Goal: Book appointment/travel/reservation

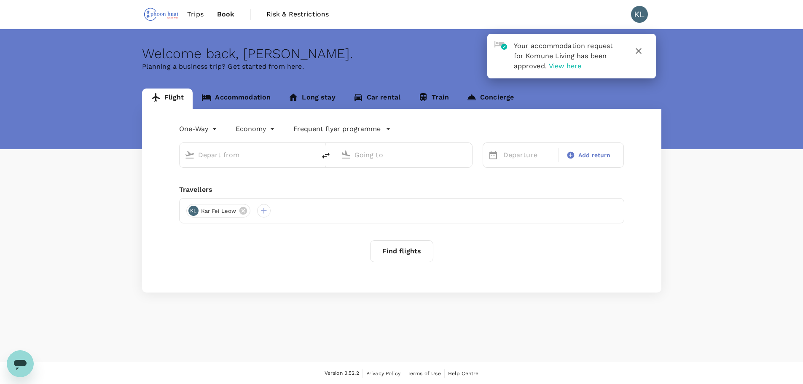
click at [260, 102] on link "Accommodation" at bounding box center [236, 98] width 87 height 20
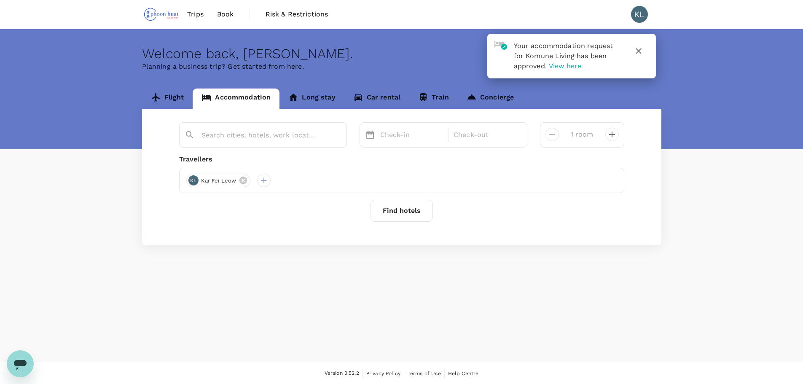
click at [292, 146] on div at bounding box center [263, 134] width 168 height 25
click at [292, 142] on input "text" at bounding box center [259, 135] width 116 height 13
click at [412, 136] on p "Check-in" at bounding box center [411, 135] width 63 height 10
click at [394, 226] on div "13" at bounding box center [393, 224] width 16 height 16
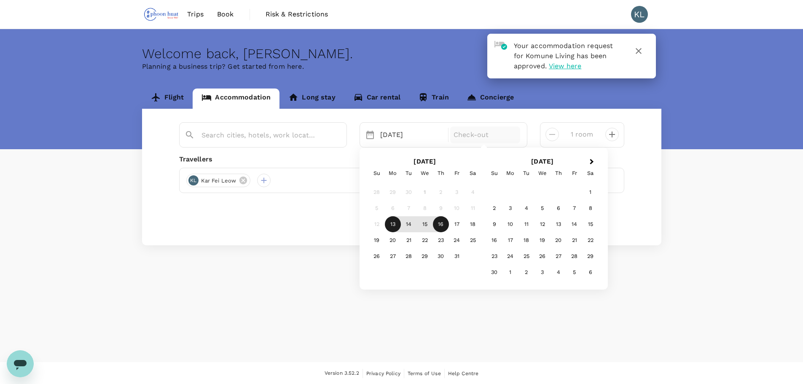
click at [441, 227] on div "16" at bounding box center [441, 224] width 16 height 16
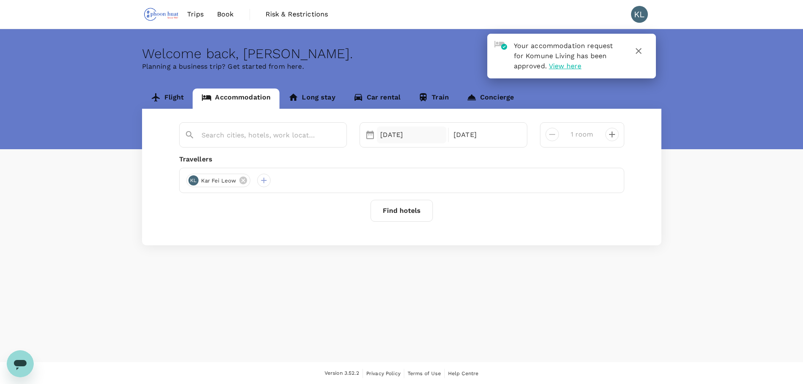
click at [392, 137] on div "[DATE]" at bounding box center [412, 134] width 70 height 17
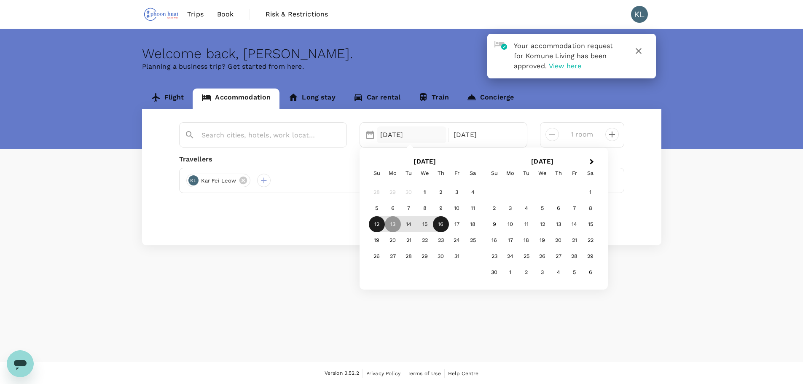
click at [374, 219] on div "12" at bounding box center [377, 224] width 16 height 16
click at [668, 196] on div "Flight Accommodation Long stay Car rental Train Concierge Selected date: [DATE]…" at bounding box center [401, 166] width 539 height 157
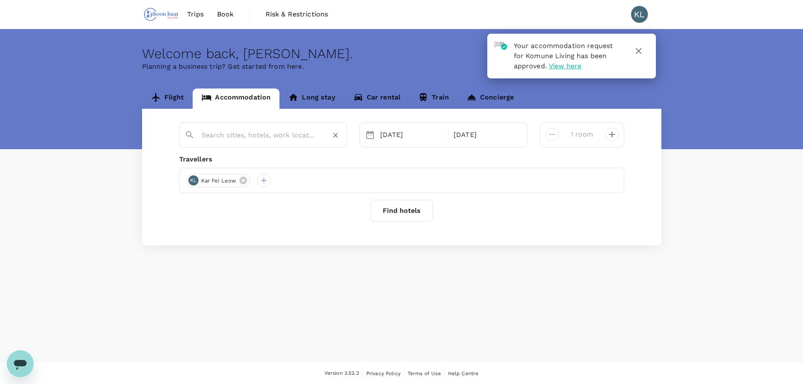
click at [265, 143] on div at bounding box center [260, 132] width 164 height 22
click at [267, 137] on input "text" at bounding box center [259, 135] width 116 height 13
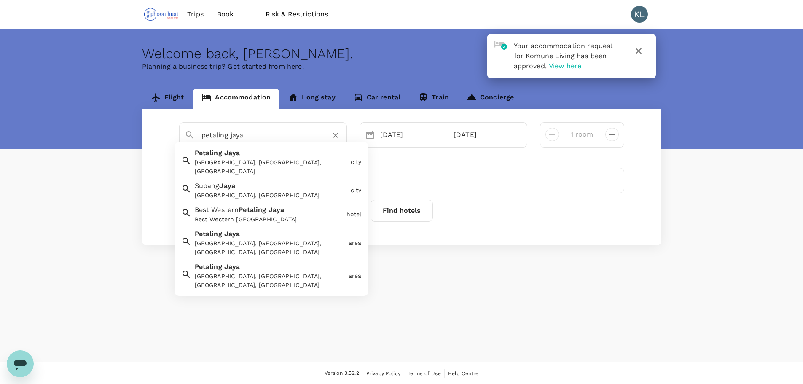
click at [282, 154] on div "[GEOGRAPHIC_DATA], [GEOGRAPHIC_DATA], [GEOGRAPHIC_DATA]" at bounding box center [269, 160] width 156 height 31
type input "[GEOGRAPHIC_DATA]"
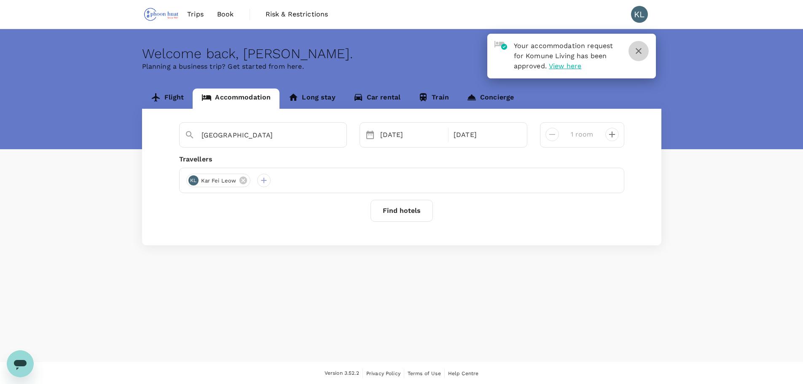
click at [637, 50] on icon "button" at bounding box center [639, 51] width 6 height 6
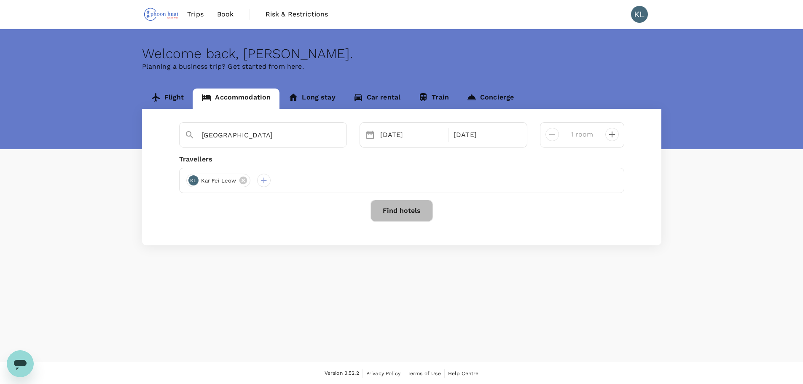
click at [419, 208] on button "Find hotels" at bounding box center [401, 211] width 62 height 22
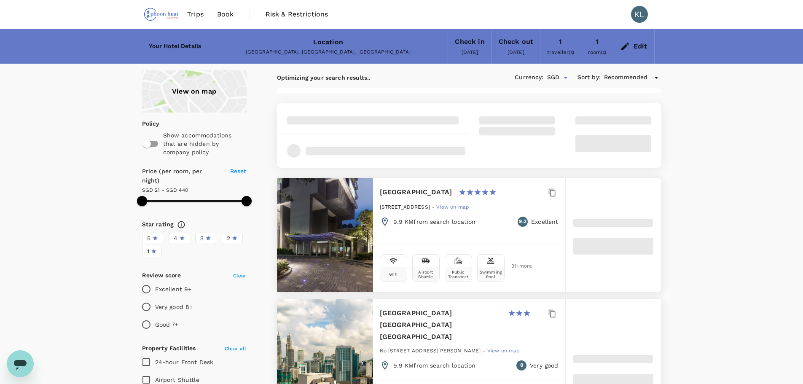
type input "440.24"
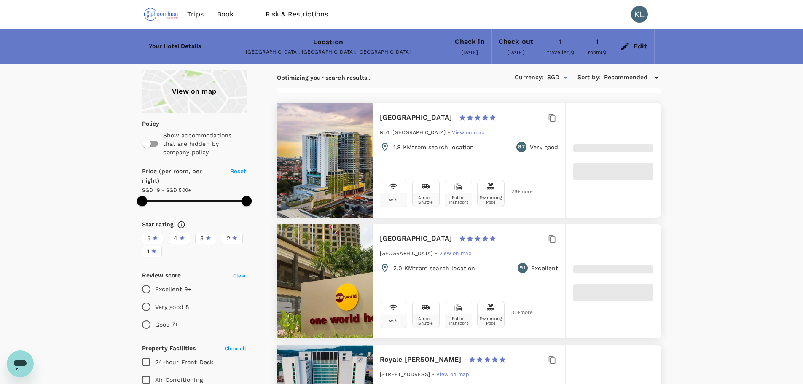
type input "19.24"
type input "499.88"
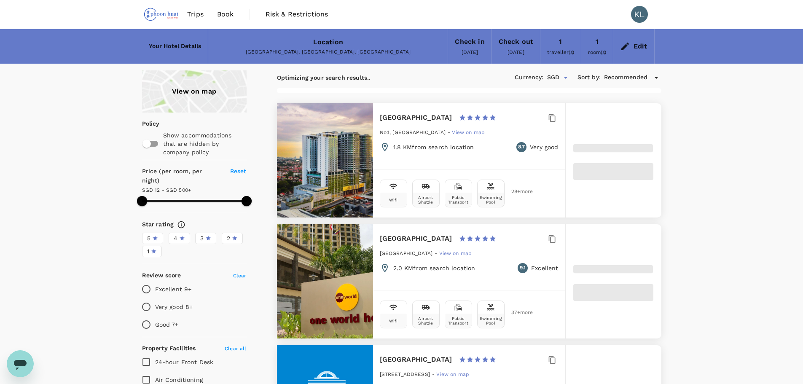
type input "11.88"
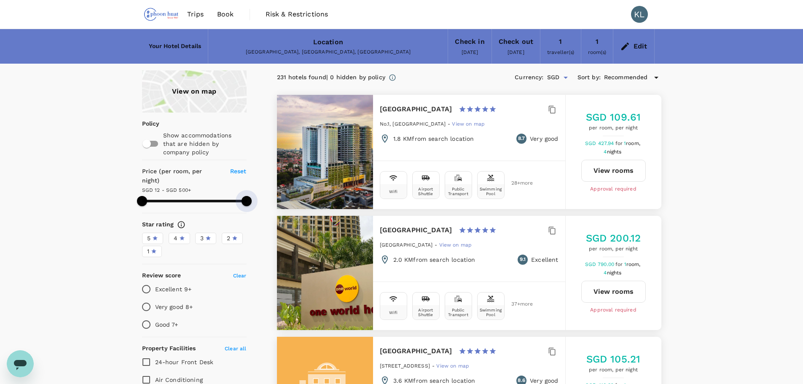
click at [191, 199] on div "Price (per room, per night) Reset SGD 12 - SGD 500+" at bounding box center [194, 188] width 105 height 43
click at [174, 200] on span at bounding box center [194, 201] width 105 height 3
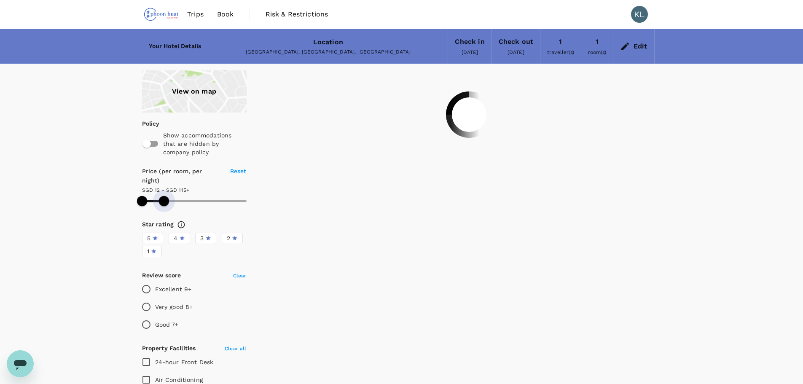
drag, startPoint x: 174, startPoint y: 192, endPoint x: 164, endPoint y: 193, distance: 10.6
click at [164, 196] on span at bounding box center [164, 201] width 10 height 10
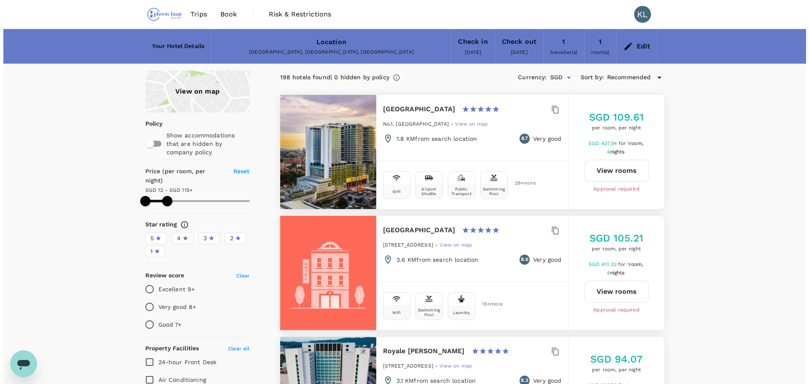
scroll to position [42, 0]
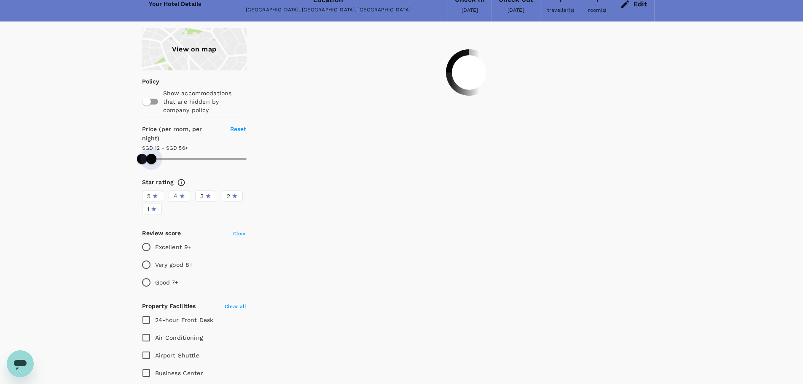
drag, startPoint x: 162, startPoint y: 149, endPoint x: 151, endPoint y: 150, distance: 11.0
click at [151, 154] on span at bounding box center [151, 159] width 10 height 10
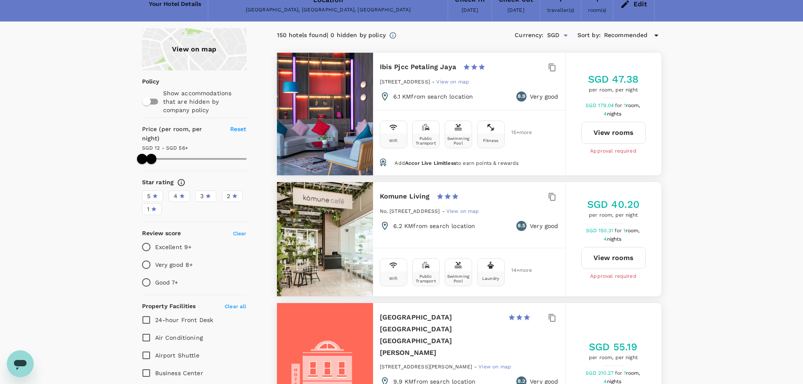
click at [622, 259] on button "View rooms" at bounding box center [613, 258] width 64 height 22
type input "55.88"
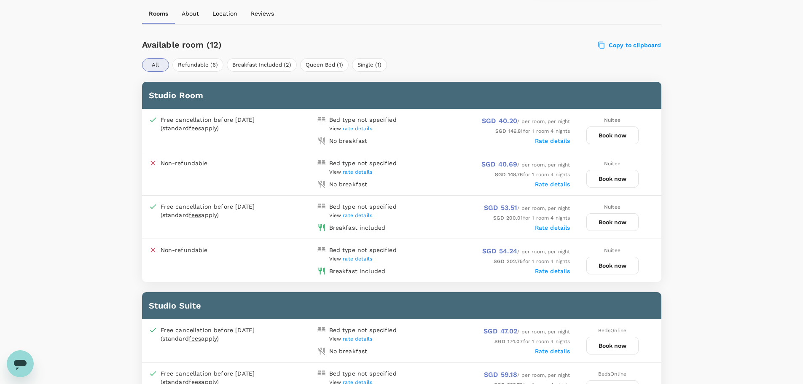
scroll to position [379, 0]
click at [602, 133] on button "Book now" at bounding box center [612, 136] width 52 height 18
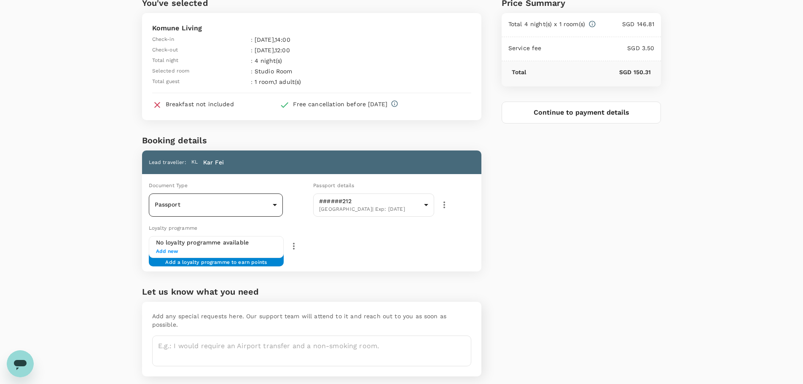
scroll to position [62, 0]
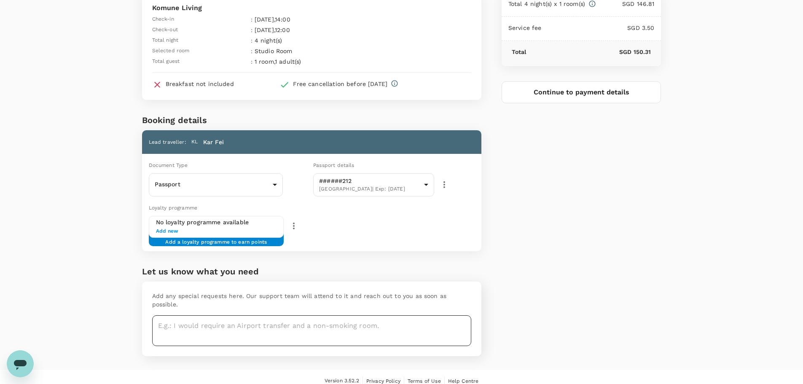
click at [321, 327] on textarea at bounding box center [311, 330] width 319 height 31
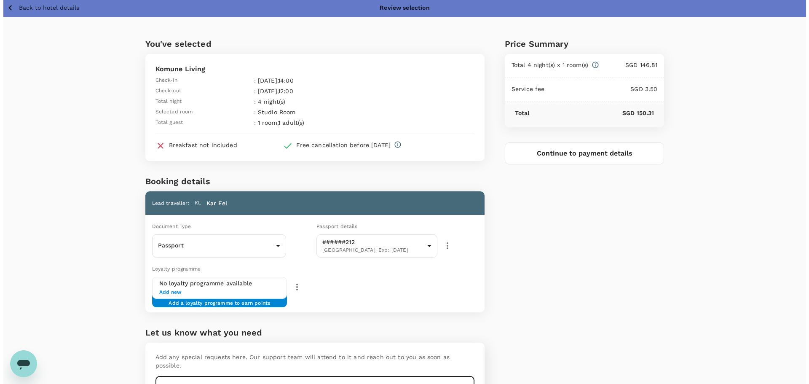
scroll to position [0, 0]
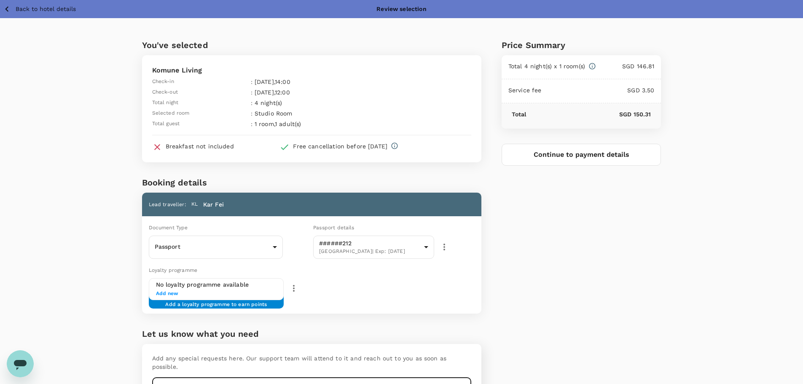
type textarea "non smoking room and high floor"
click at [581, 155] on button "Continue to payment details" at bounding box center [581, 155] width 160 height 22
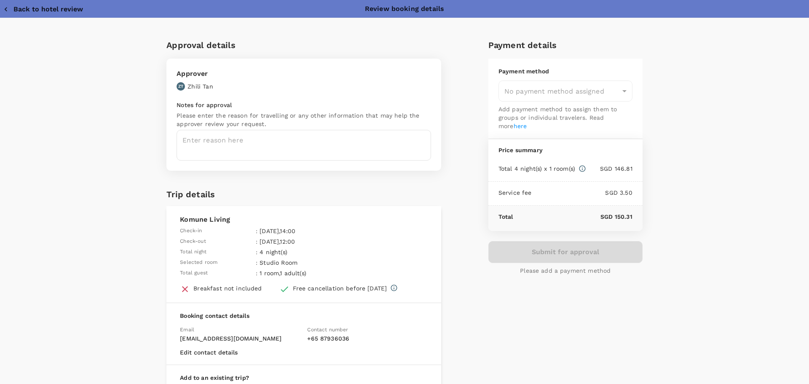
type input "9e97b462-4c25-472c-89ab-f051c91c7086"
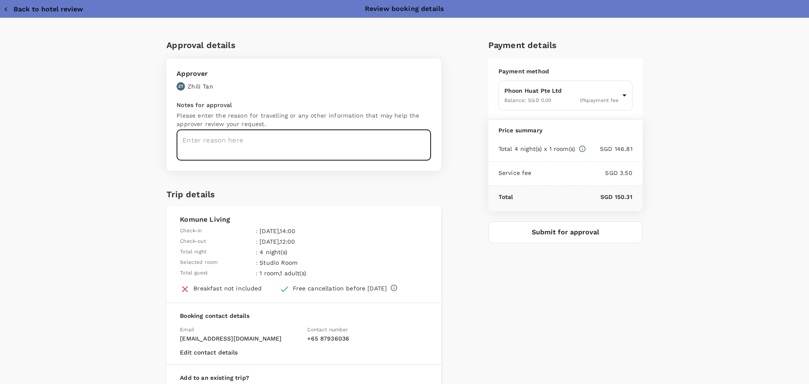
click at [367, 139] on textarea at bounding box center [304, 145] width 255 height 31
click at [558, 236] on button "Submit for approval" at bounding box center [565, 232] width 154 height 22
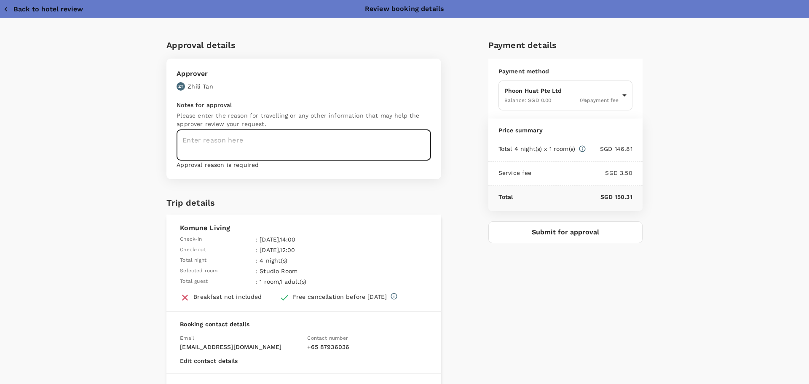
click at [327, 145] on textarea at bounding box center [304, 145] width 255 height 31
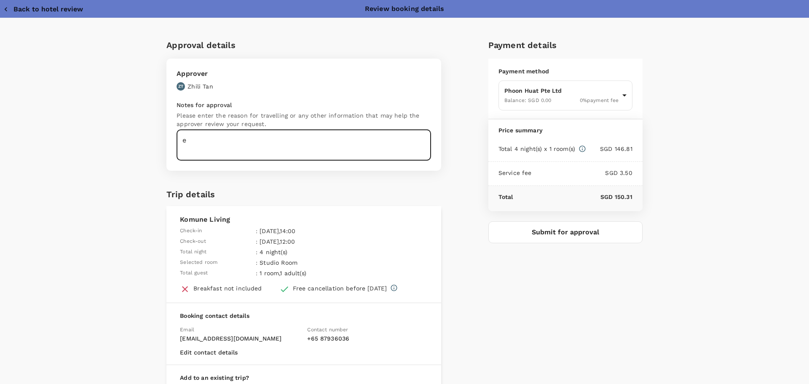
type textarea "e"
click at [321, 143] on textarea "e" at bounding box center [304, 145] width 255 height 31
type textarea "e"
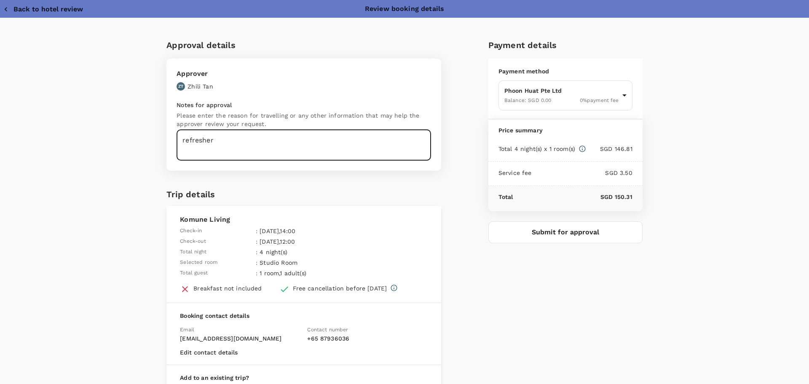
type textarea "refresher"
click at [538, 231] on button "Submit for approval" at bounding box center [565, 232] width 154 height 22
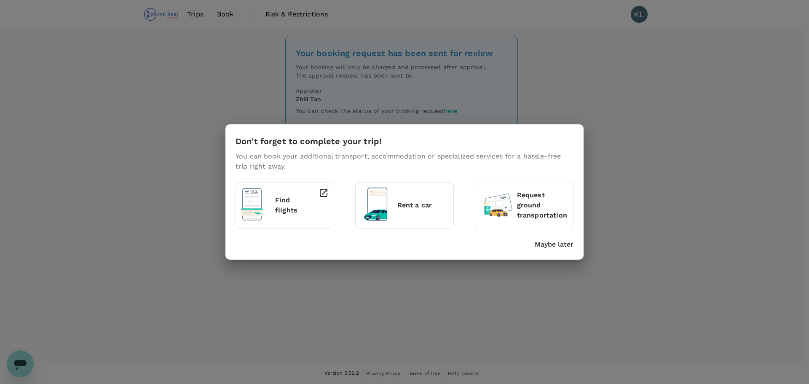
click at [547, 244] on p "Maybe later" at bounding box center [554, 244] width 39 height 10
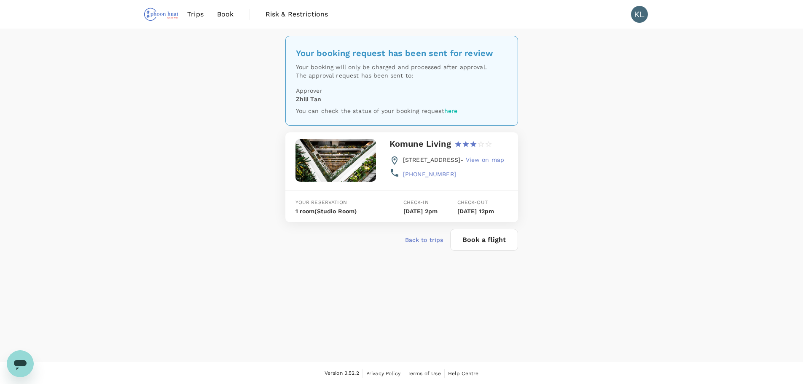
click at [418, 244] on p "Back to trips" at bounding box center [424, 240] width 38 height 8
